Goal: Task Accomplishment & Management: Manage account settings

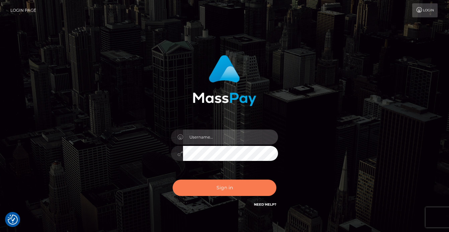
type input "vlad"
click at [221, 194] on button "Sign in" at bounding box center [225, 188] width 104 height 16
type input "vlad"
click at [214, 192] on button "Sign in" at bounding box center [225, 188] width 104 height 16
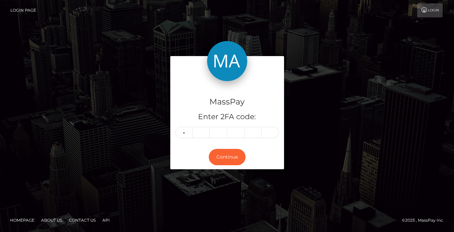
type input "1"
type input "0"
type input "3"
type input "4"
type input "3"
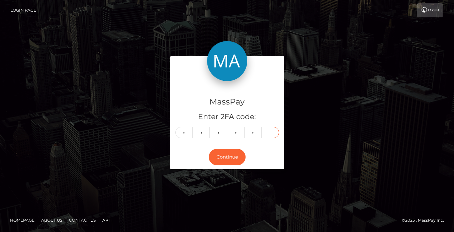
type input "6"
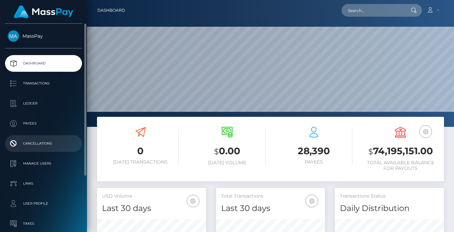
scroll to position [75, 0]
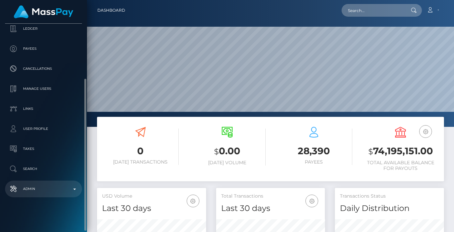
click at [40, 189] on p "Admin" at bounding box center [44, 189] width 72 height 10
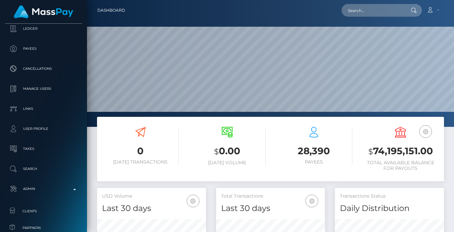
scroll to position [230, 0]
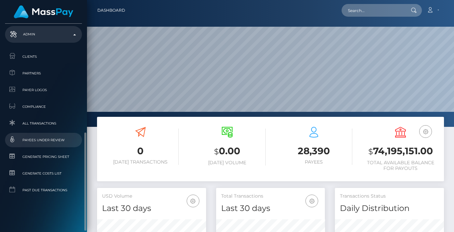
click at [49, 140] on span "Payees under Review" at bounding box center [44, 140] width 72 height 8
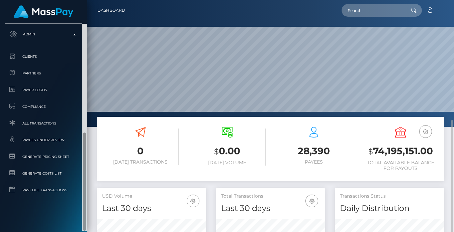
scroll to position [156, 0]
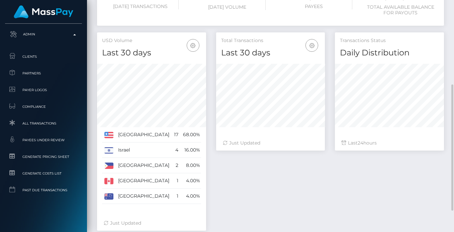
click at [89, 34] on div "0 [DATE] Transactions $ 0.00 [DATE] Volume 28,390 $" at bounding box center [270, 104] width 367 height 287
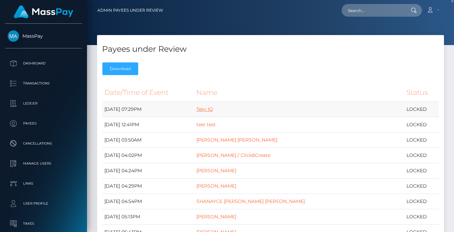
click at [213, 108] on link "Tesy IQ" at bounding box center [204, 109] width 17 height 6
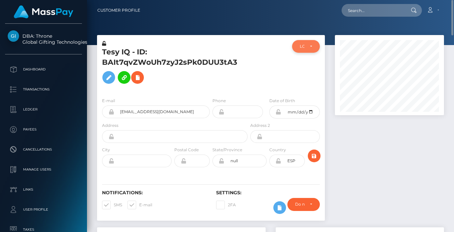
click at [319, 47] on div "LOCKED" at bounding box center [306, 46] width 28 height 13
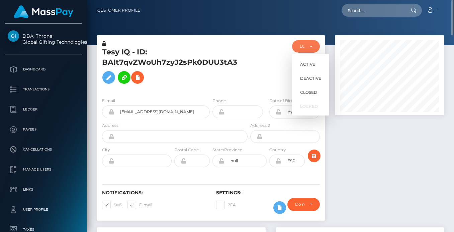
click at [372, 185] on div at bounding box center [389, 131] width 119 height 193
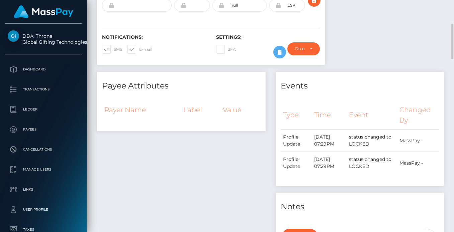
scroll to position [0, 0]
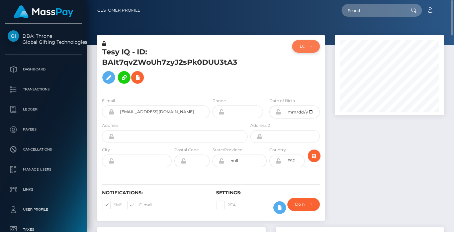
click at [314, 47] on div "LOCKED" at bounding box center [306, 46] width 28 height 13
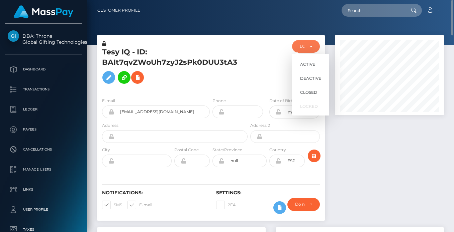
click at [181, 75] on h5 "Tesy IQ - ID: BAIt7qvZWoUh7zyJ2sPk0DUU3tA3" at bounding box center [173, 67] width 142 height 40
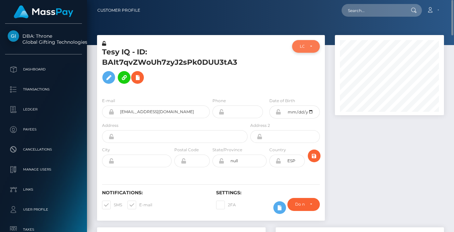
click at [309, 49] on div "LOCKED" at bounding box center [306, 46] width 28 height 13
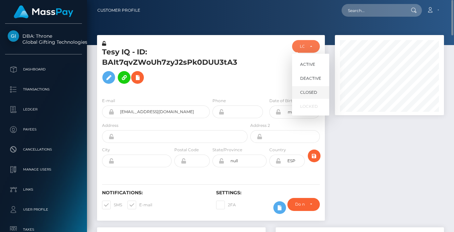
click at [306, 87] on link "CLOSED" at bounding box center [310, 93] width 37 height 12
select select "CLOSED"
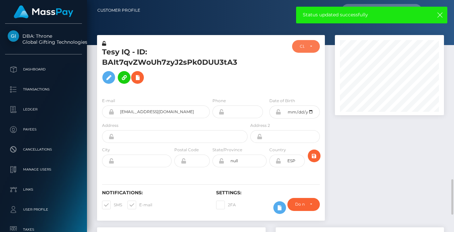
scroll to position [234, 0]
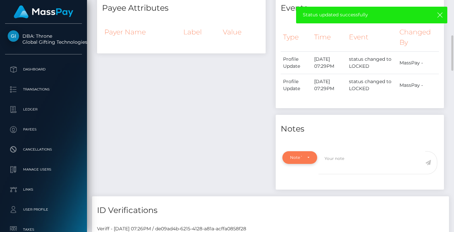
click at [306, 159] on div "Note Type" at bounding box center [299, 157] width 19 height 5
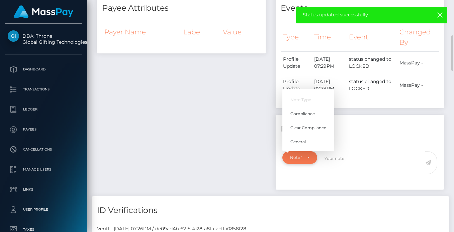
scroll to position [80, 109]
click at [298, 117] on link "Compliance" at bounding box center [308, 114] width 52 height 12
select select "COMPLIANCE"
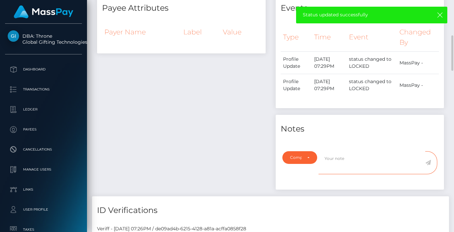
click at [341, 155] on textarea at bounding box center [371, 162] width 107 height 23
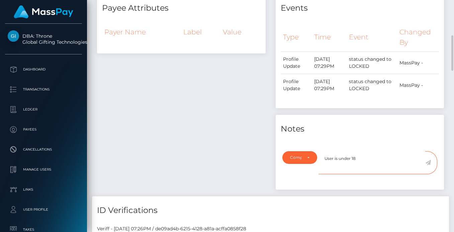
type textarea "User is under 18"
click at [428, 160] on icon at bounding box center [428, 162] width 6 height 5
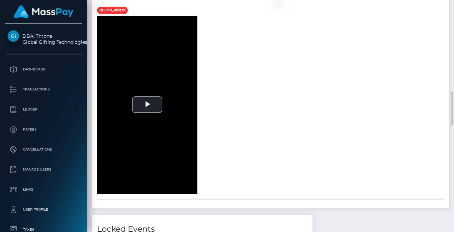
scroll to position [701, 0]
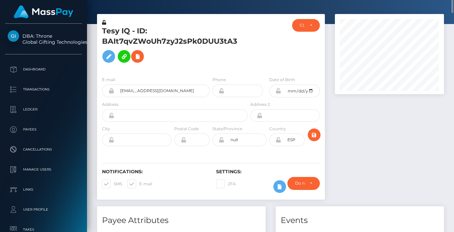
scroll to position [0, 0]
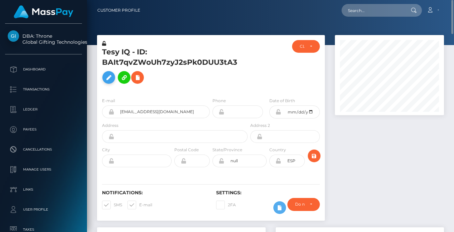
click at [105, 73] on button at bounding box center [108, 77] width 13 height 13
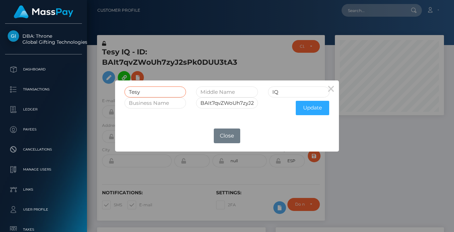
drag, startPoint x: 148, startPoint y: 90, endPoint x: 127, endPoint y: 94, distance: 20.8
click at [127, 94] on input "Tesy" at bounding box center [155, 92] width 62 height 11
type input "Oleksandr"
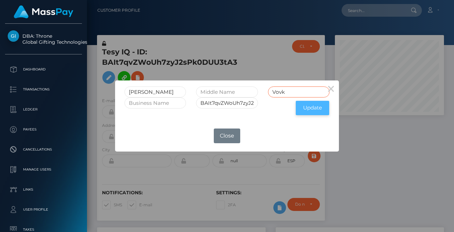
type input "Vovk"
click at [307, 102] on button "Update" at bounding box center [312, 108] width 33 height 14
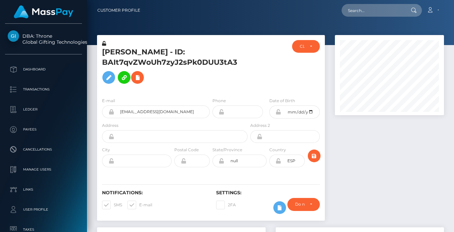
scroll to position [80, 109]
click at [105, 41] on icon at bounding box center [104, 43] width 4 height 5
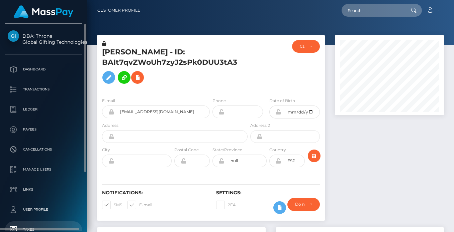
scroll to position [81, 0]
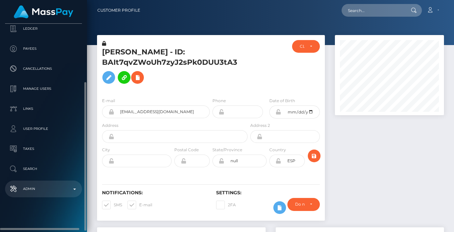
click at [38, 187] on p "Admin" at bounding box center [44, 189] width 72 height 10
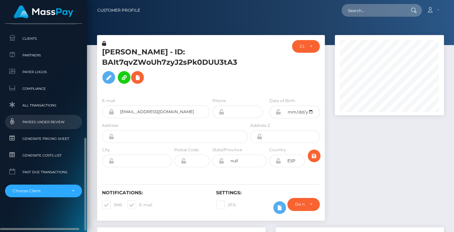
click at [52, 126] on link "Payees under Review" at bounding box center [43, 122] width 77 height 14
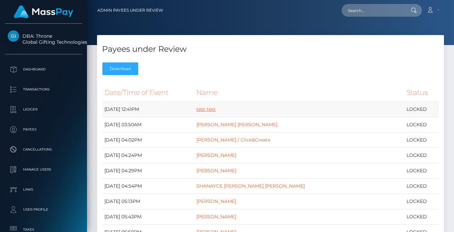
click at [216, 108] on link "test test" at bounding box center [205, 109] width 19 height 6
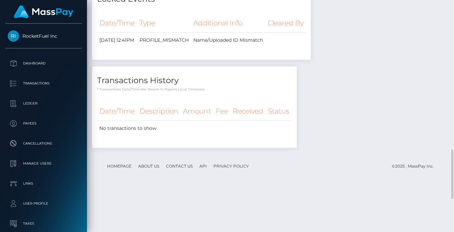
scroll to position [623, 0]
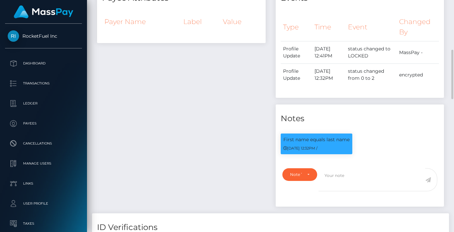
scroll to position [0, 0]
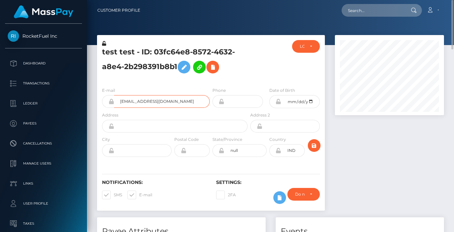
click at [149, 99] on input "[EMAIL_ADDRESS][DOMAIN_NAME]" at bounding box center [162, 101] width 96 height 13
click at [149, 99] on input "busrkfl@yopmail.com" at bounding box center [162, 101] width 96 height 13
click at [149, 99] on input "[EMAIL_ADDRESS][DOMAIN_NAME]" at bounding box center [162, 101] width 96 height 13
click at [184, 64] on icon at bounding box center [184, 67] width 8 height 8
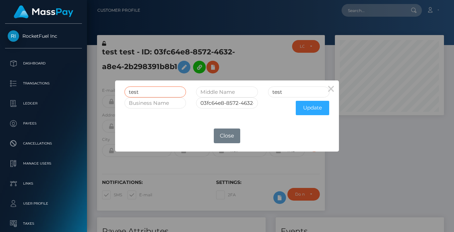
drag, startPoint x: 142, startPoint y: 92, endPoint x: 95, endPoint y: 76, distance: 49.8
click at [98, 86] on div "× test test 03fc64e8-8572-4632-a8e4-2b298391b8b1 Update OK No Close" at bounding box center [227, 116] width 454 height 232
type input "Manish"
click at [276, 92] on input "test" at bounding box center [299, 92] width 62 height 11
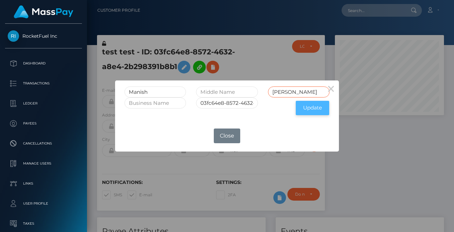
type input "Singh"
click at [314, 112] on button "Update" at bounding box center [312, 108] width 33 height 14
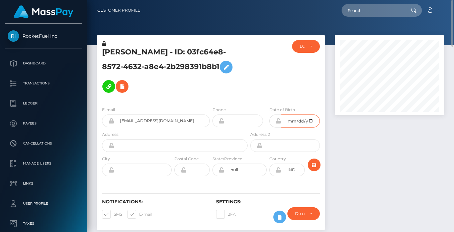
click at [290, 115] on input "date" at bounding box center [300, 121] width 38 height 13
type input "[DATE]"
click at [342, 127] on div at bounding box center [389, 136] width 119 height 202
click at [314, 161] on icon "submit" at bounding box center [314, 165] width 8 height 8
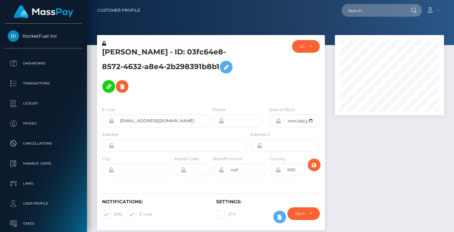
click at [278, 118] on icon at bounding box center [279, 120] width 6 height 5
click at [103, 42] on icon at bounding box center [104, 43] width 4 height 5
click at [279, 168] on icon at bounding box center [279, 170] width 6 height 5
click at [332, 148] on div at bounding box center [389, 136] width 119 height 202
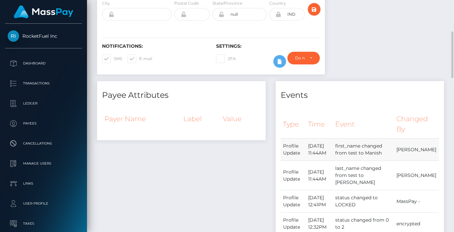
scroll to position [0, 0]
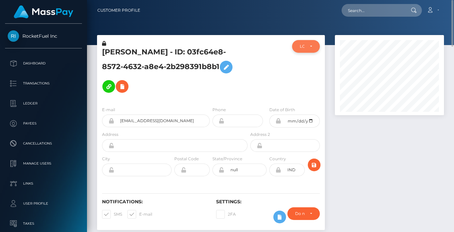
click at [312, 42] on div "LOCKED" at bounding box center [306, 46] width 28 height 13
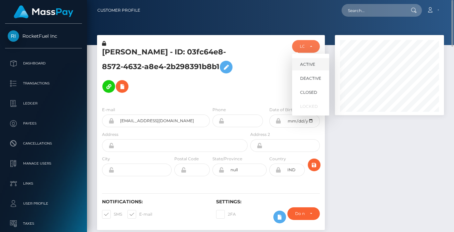
click at [308, 66] on span "ACTIVE" at bounding box center [307, 65] width 15 height 6
select select "ACTIVE"
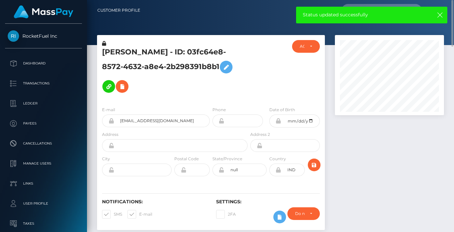
click at [253, 35] on div "Manish Singh - ID: 03fc64e8-8572-4632-a8e4-2b298391b8b1 ACTIVE DEACTIVE CLOSED …" at bounding box center [211, 68] width 228 height 66
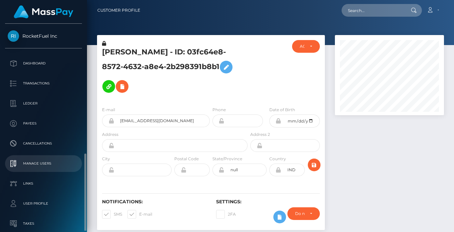
scroll to position [75, 0]
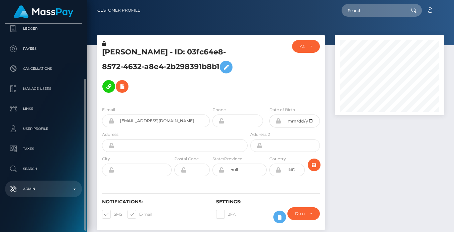
click at [39, 188] on p "Admin" at bounding box center [44, 189] width 72 height 10
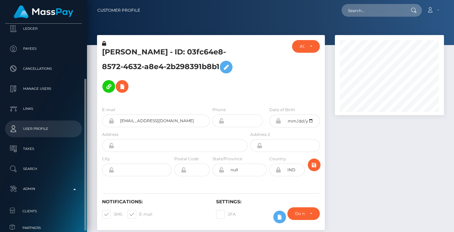
scroll to position [231, 0]
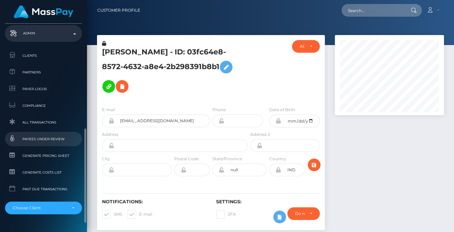
click at [47, 137] on span "Payees under Review" at bounding box center [44, 139] width 72 height 8
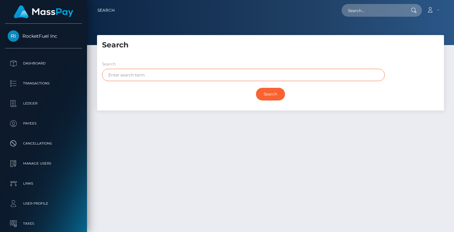
click at [133, 77] on input "text" at bounding box center [243, 75] width 283 height 12
type input "vovk"
click at [256, 88] on input "Search" at bounding box center [270, 94] width 29 height 13
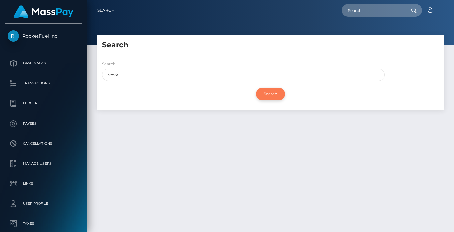
click at [277, 96] on input "Search" at bounding box center [270, 94] width 29 height 13
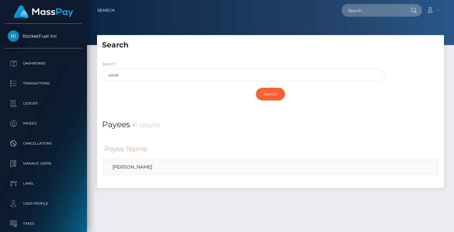
click at [123, 164] on link "Oleksandr Vovk" at bounding box center [270, 168] width 332 height 10
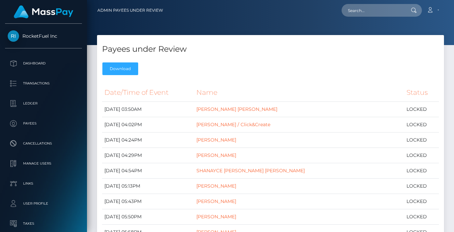
drag, startPoint x: 190, startPoint y: 49, endPoint x: 101, endPoint y: 48, distance: 89.3
click at [101, 48] on div "Payees under Review Download" at bounding box center [270, 56] width 347 height 43
click at [225, 61] on div "Payees under Review Download" at bounding box center [270, 56] width 347 height 43
drag, startPoint x: 451, startPoint y: 37, endPoint x: 448, endPoint y: -3, distance: 40.9
click at [448, 0] on html "RocketFuel Inc Dashboard Transactions Ledger Payees Cancellations" at bounding box center [227, 116] width 454 height 232
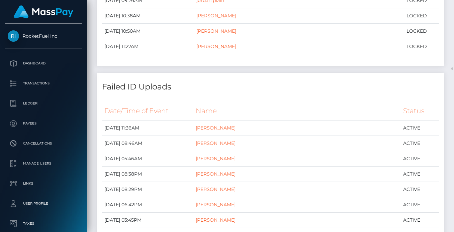
scroll to position [6000, 0]
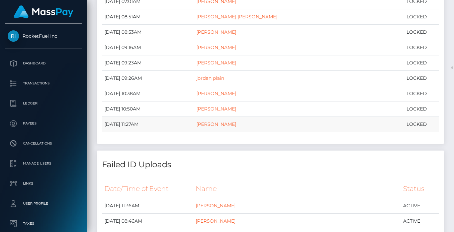
drag, startPoint x: 102, startPoint y: 109, endPoint x: 430, endPoint y: 125, distance: 327.8
copy tbody "August 29, 2025 03:50AM NICOLE ANGELIE OGANDO FERNANDEZ LOCKED August 29, 2025 …"
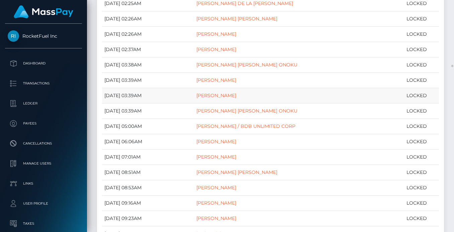
scroll to position [5766, 0]
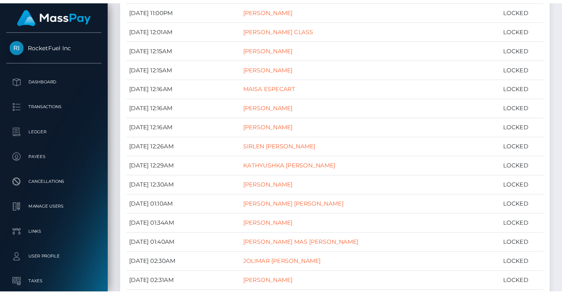
scroll to position [0, 0]
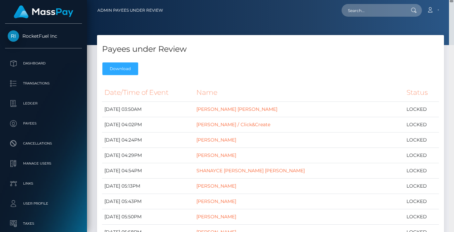
drag, startPoint x: 452, startPoint y: 58, endPoint x: 444, endPoint y: -4, distance: 62.0
click at [444, 0] on html "RocketFuel Inc Dashboard Transactions Ledger Payees Cancellations" at bounding box center [227, 116] width 454 height 232
click at [337, 26] on div at bounding box center [270, 22] width 367 height 45
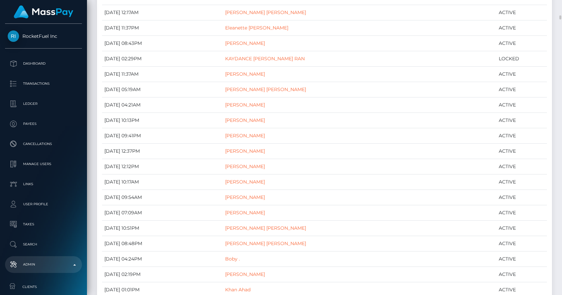
scroll to position [6623, 0]
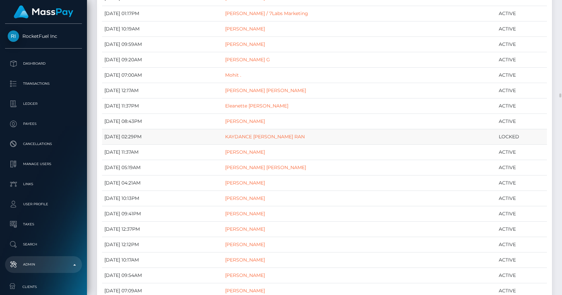
click at [453, 140] on td "LOCKED" at bounding box center [521, 136] width 50 height 15
click at [453, 139] on td "LOCKED" at bounding box center [521, 136] width 50 height 15
click at [453, 133] on td "KAYDANCE NICOLE COLLE RAN" at bounding box center [360, 136] width 274 height 15
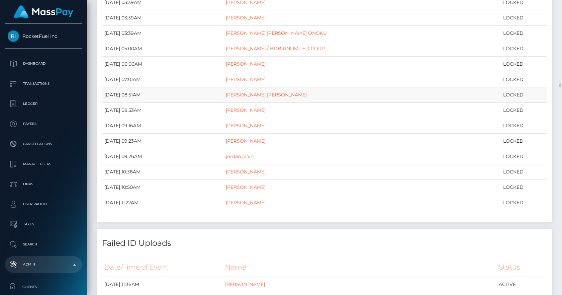
scroll to position [6000, 0]
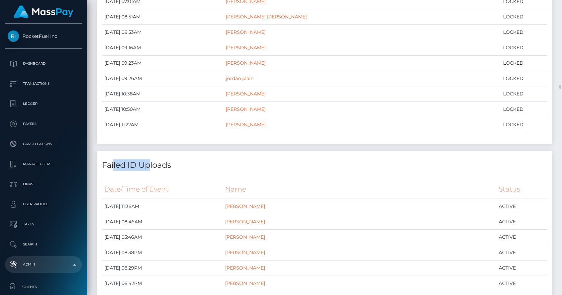
drag, startPoint x: 119, startPoint y: 168, endPoint x: 144, endPoint y: 165, distance: 25.0
click at [144, 165] on h4 "Failed ID Uploads" at bounding box center [324, 165] width 445 height 12
drag, startPoint x: 100, startPoint y: 163, endPoint x: 128, endPoint y: 162, distance: 28.1
click at [136, 161] on div "Failed ID Uploads" at bounding box center [324, 161] width 455 height 20
click at [124, 164] on h4 "Failed ID Uploads" at bounding box center [324, 165] width 445 height 12
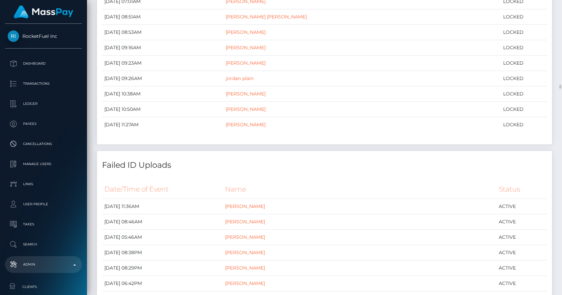
click at [120, 166] on h4 "Failed ID Uploads" at bounding box center [324, 165] width 445 height 12
copy h4 "Failed"
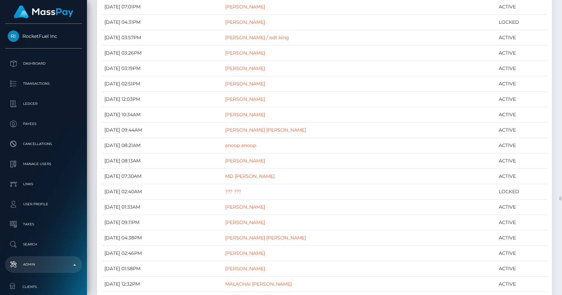
scroll to position [8415, 0]
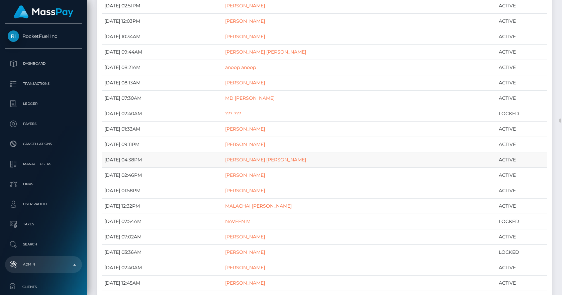
click at [268, 161] on link "Nguyen Hoang Dung" at bounding box center [265, 160] width 81 height 6
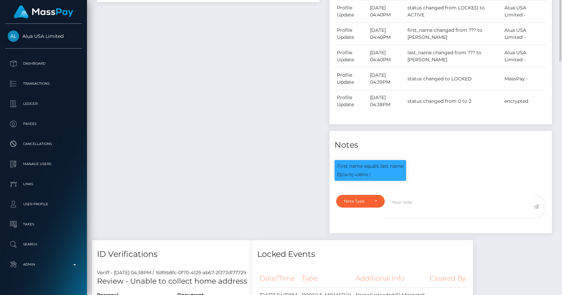
scroll to position [119, 0]
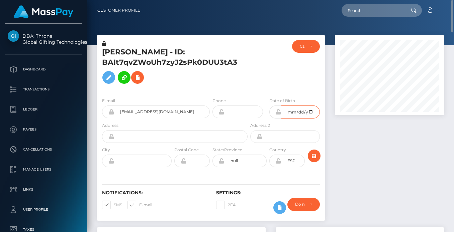
click at [294, 113] on input "date" at bounding box center [300, 112] width 38 height 13
type input "2009-08-09"
click at [279, 73] on div at bounding box center [268, 66] width 38 height 52
click at [282, 71] on div at bounding box center [268, 66] width 38 height 52
click at [313, 156] on icon "submit" at bounding box center [314, 156] width 8 height 8
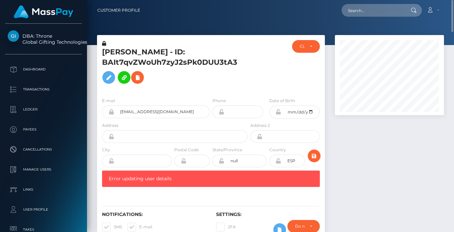
click at [241, 74] on h5 "Oleksandr Vovk - ID: BAIt7qvZWoUh7zyJ2sPk0DUU3tA3" at bounding box center [173, 67] width 142 height 40
click at [255, 51] on div at bounding box center [268, 66] width 38 height 52
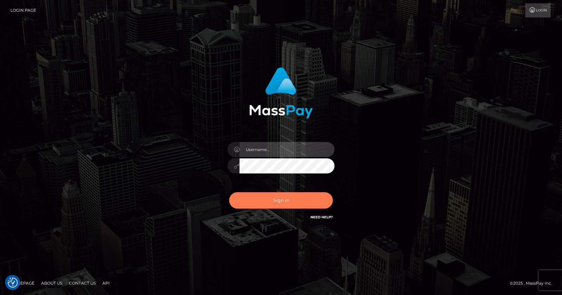
type input "vlad"
click at [284, 198] on button "Sign in" at bounding box center [281, 200] width 104 height 16
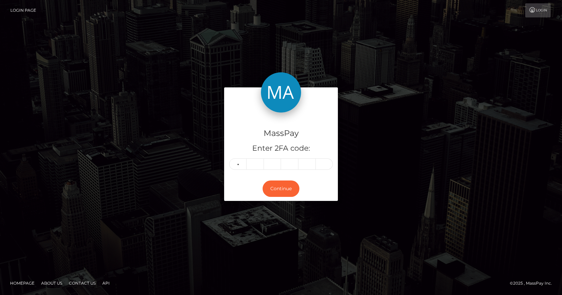
type input "9"
type input "8"
type input "5"
type input "4"
type input "0"
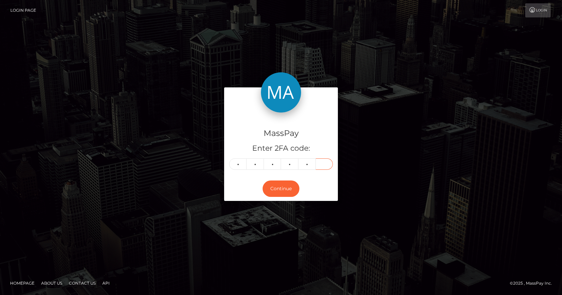
type input "6"
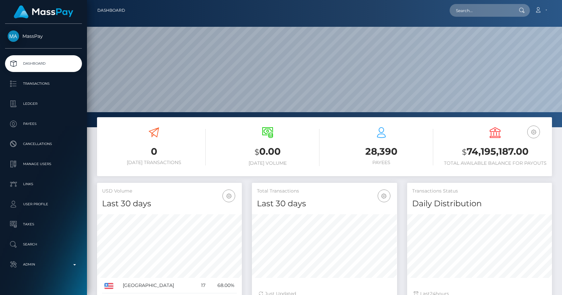
scroll to position [119, 145]
drag, startPoint x: 480, startPoint y: 13, endPoint x: 476, endPoint y: 12, distance: 4.4
click at [480, 13] on input "text" at bounding box center [480, 10] width 63 height 13
drag, startPoint x: 465, startPoint y: 11, endPoint x: 472, endPoint y: 11, distance: 7.4
click at [465, 11] on input "text" at bounding box center [480, 10] width 63 height 13
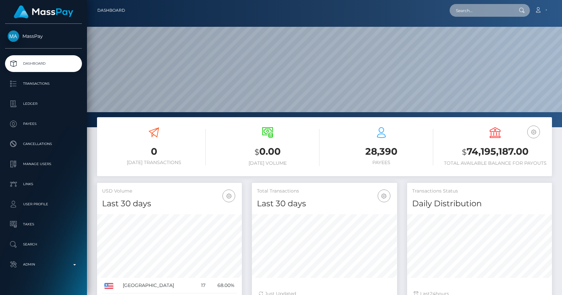
click at [472, 11] on input "text" at bounding box center [480, 10] width 63 height 13
paste input "72015fa9-a81f-42be-b51c-cc1223b91efa"
type input "72015fa9-a81f-42be-b51c-cc1223b91efa"
